Goal: Task Accomplishment & Management: Use online tool/utility

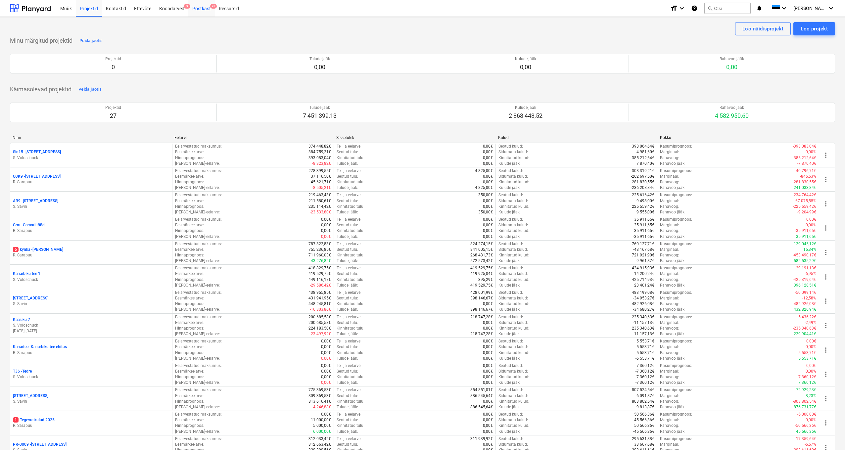
click at [198, 9] on div "Postkast 9+" at bounding box center [201, 8] width 26 height 17
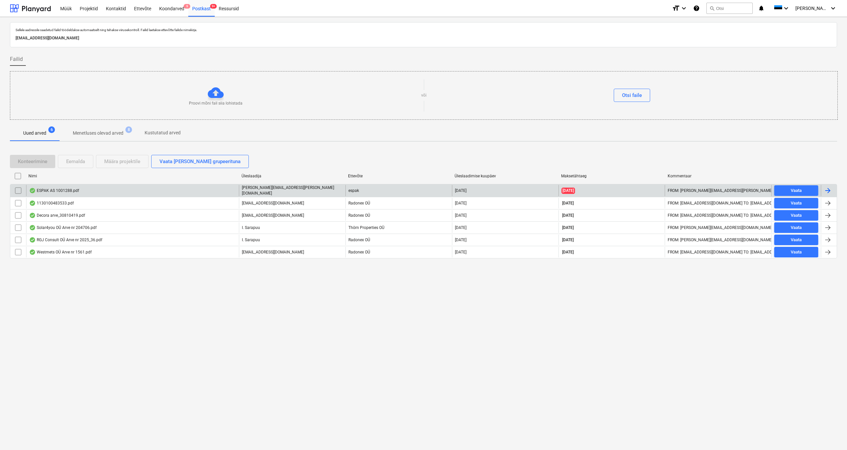
click at [61, 190] on div "ESPAK AS 1001288.pdf" at bounding box center [54, 190] width 50 height 5
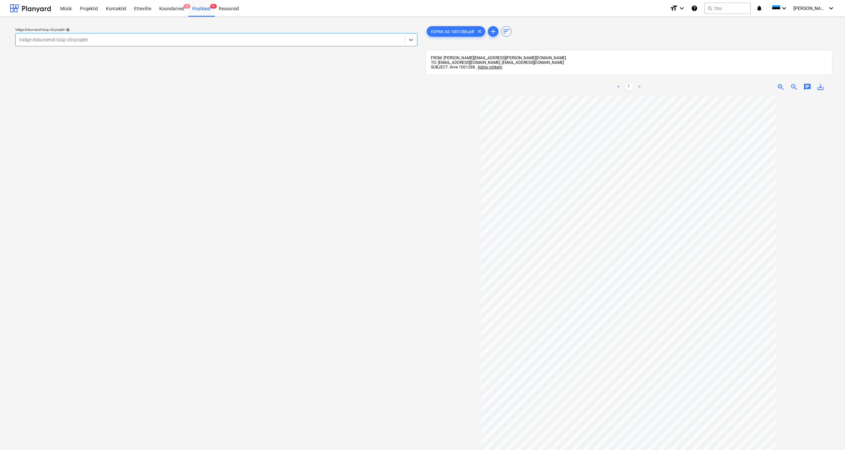
click at [59, 42] on div "Valige dokumendi tüüp või projekt" at bounding box center [210, 39] width 383 height 5
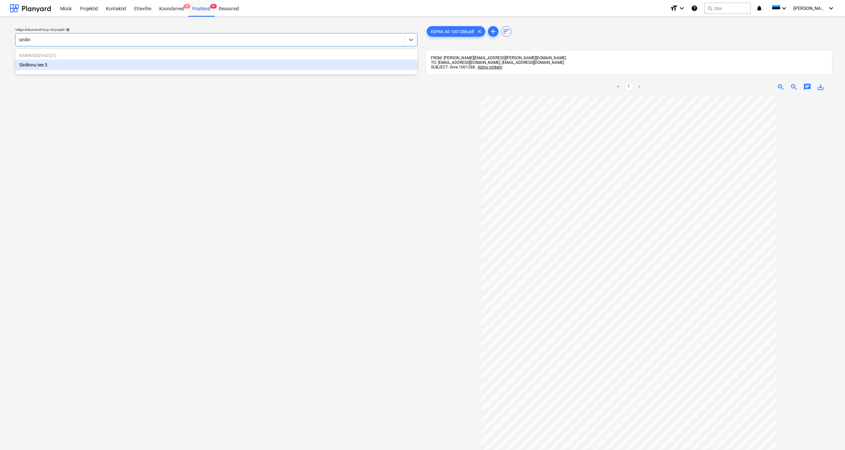
type input "sinilinn"
click at [31, 65] on div "Sinilinnu tee 3" at bounding box center [216, 65] width 402 height 11
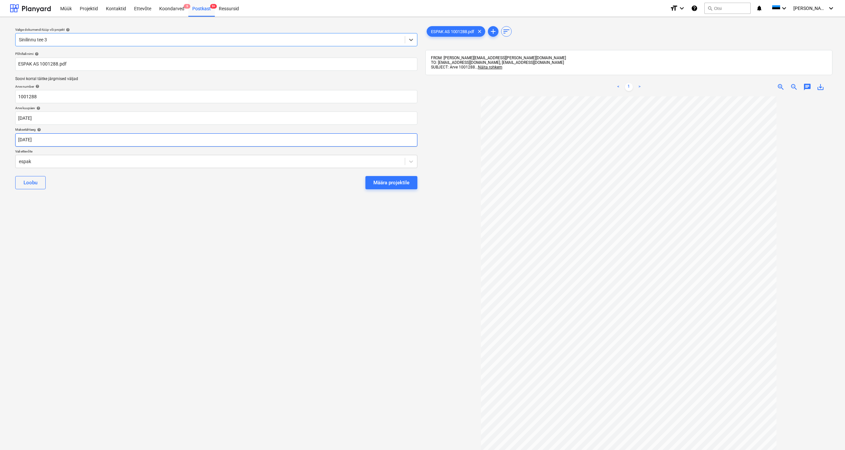
click at [22, 140] on body "Müük Projektid Kontaktid Ettevõte Koondarved 9 Postkast 9+ Ressursid format_siz…" at bounding box center [422, 225] width 845 height 450
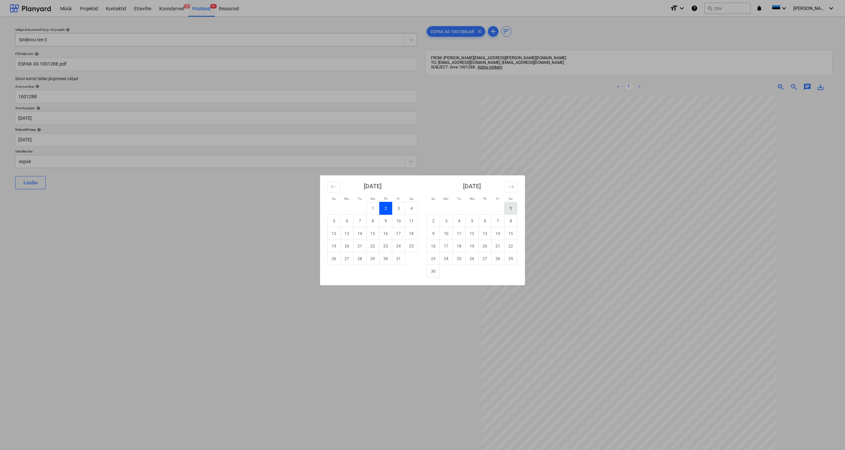
click at [509, 212] on td "1" at bounding box center [510, 208] width 13 height 13
type input "[DATE]"
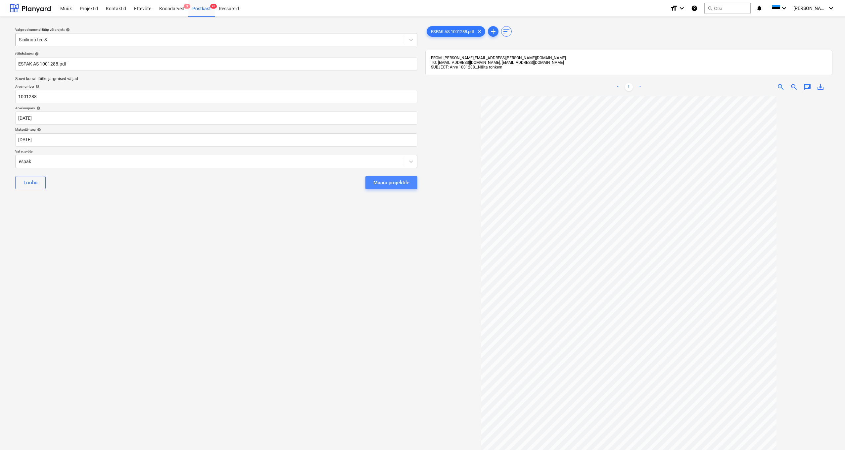
click at [395, 181] on div "Määra projektile" at bounding box center [391, 182] width 36 height 9
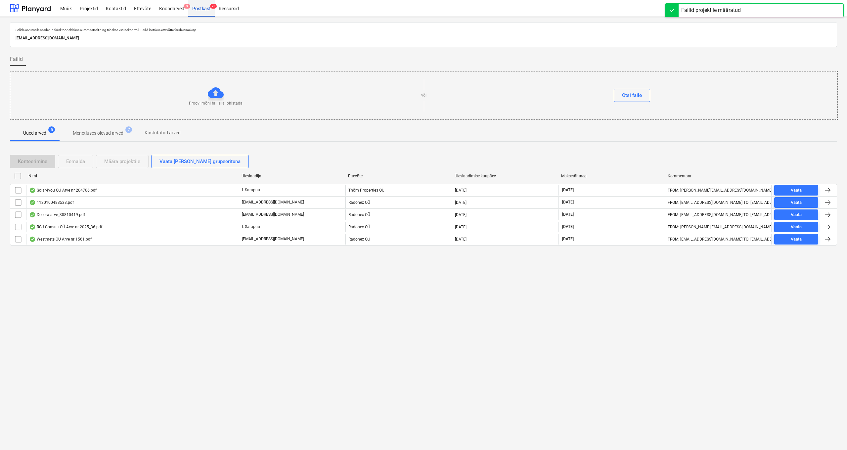
click at [203, 8] on div "Postkast 9+" at bounding box center [201, 8] width 26 height 17
